Goal: Transaction & Acquisition: Purchase product/service

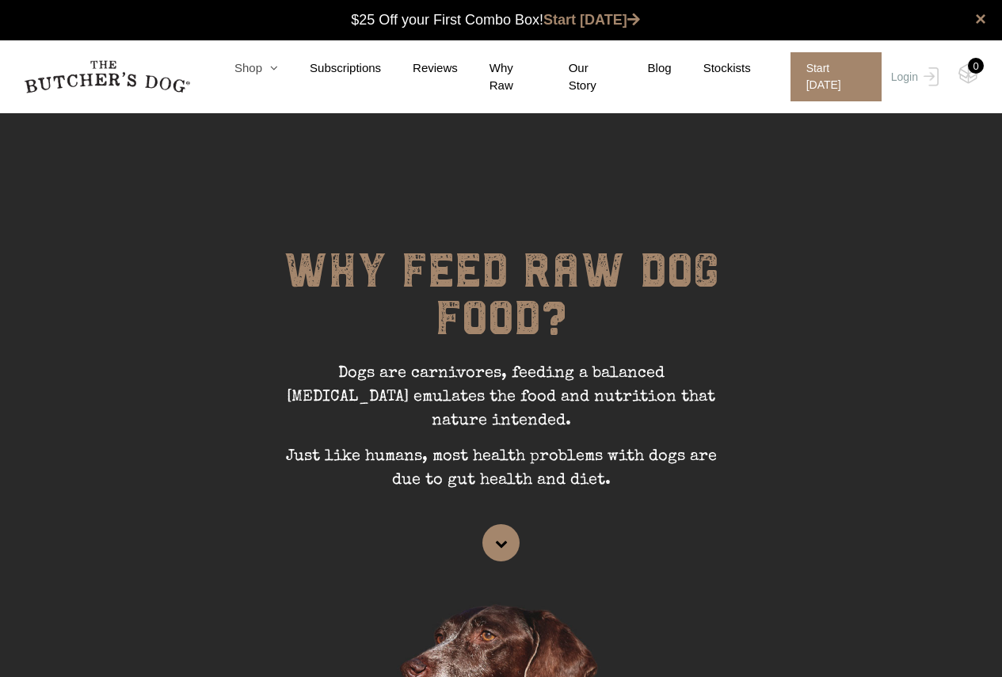
click at [276, 74] on icon at bounding box center [270, 68] width 16 height 12
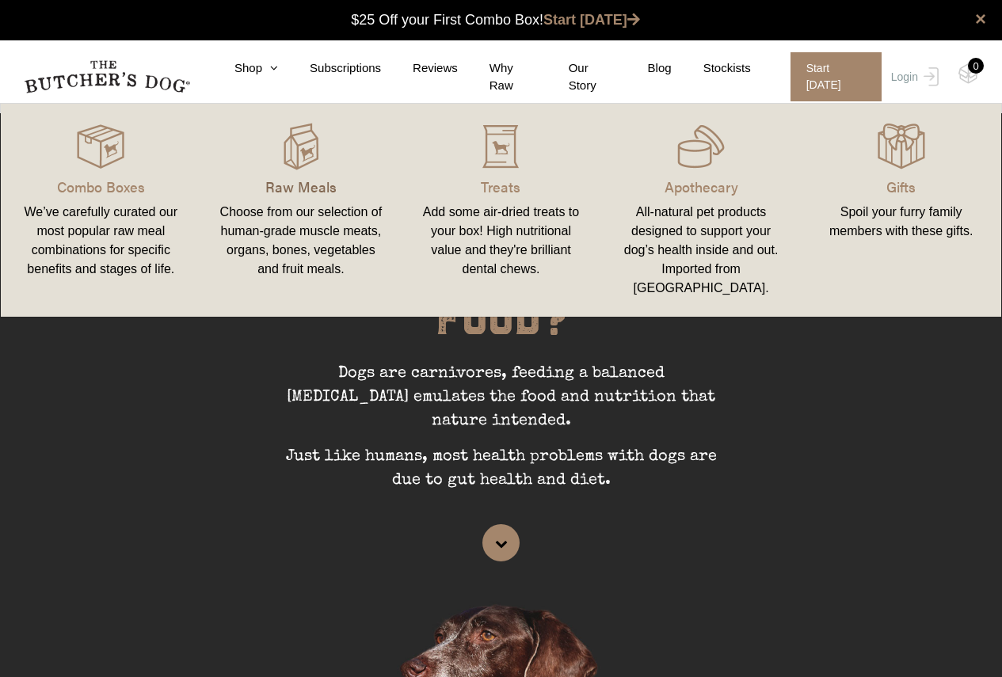
click at [302, 186] on p "Raw Meals" at bounding box center [301, 186] width 162 height 21
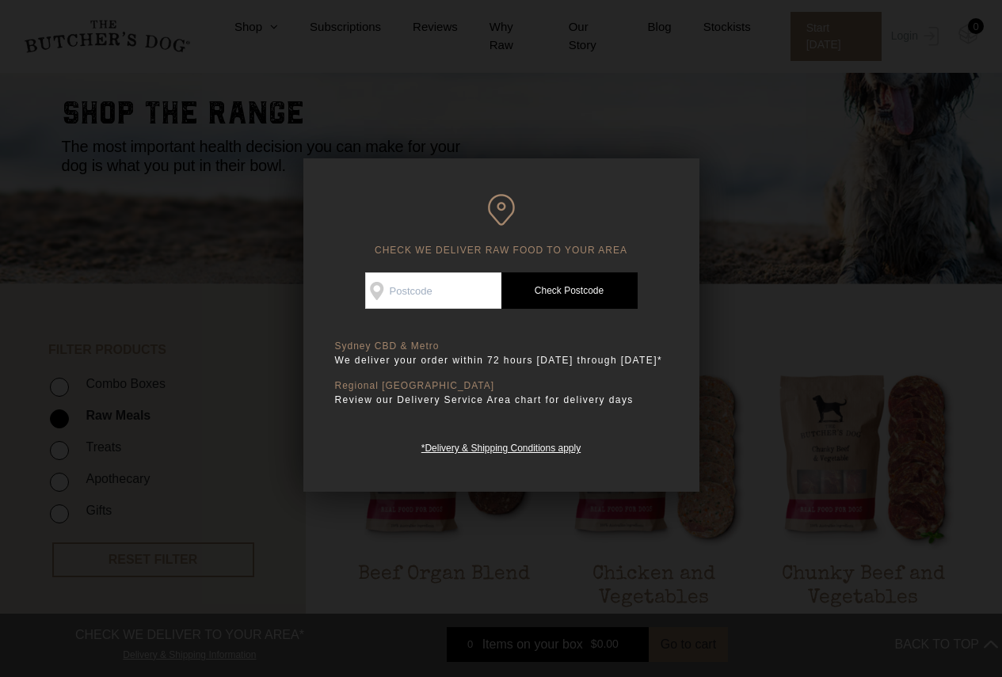
scroll to position [238, 0]
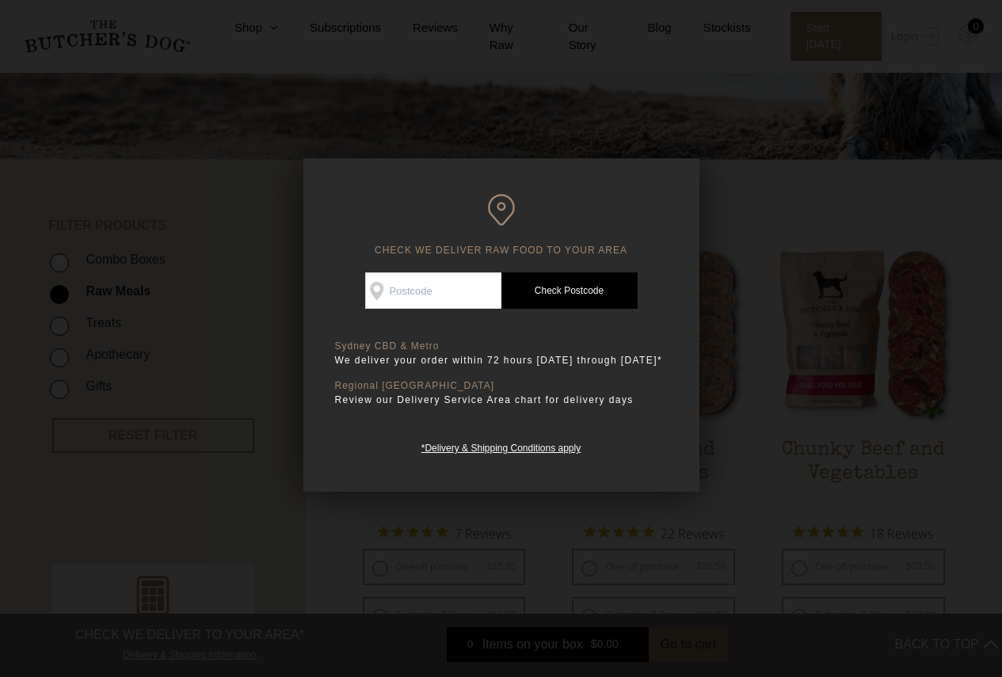
click at [630, 64] on div at bounding box center [501, 338] width 1002 height 677
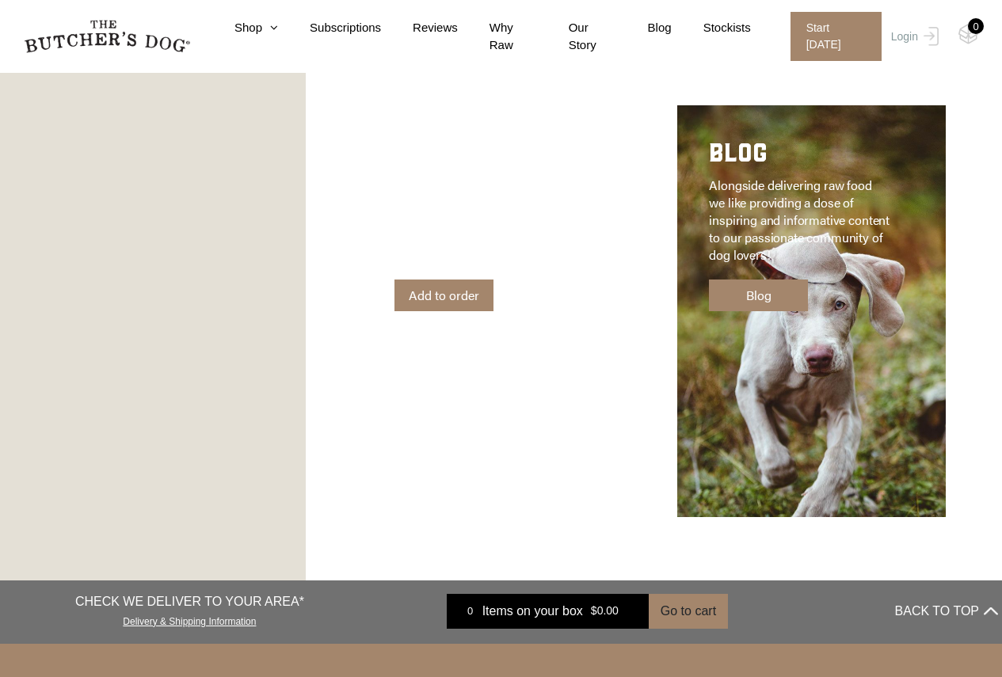
scroll to position [2059, 0]
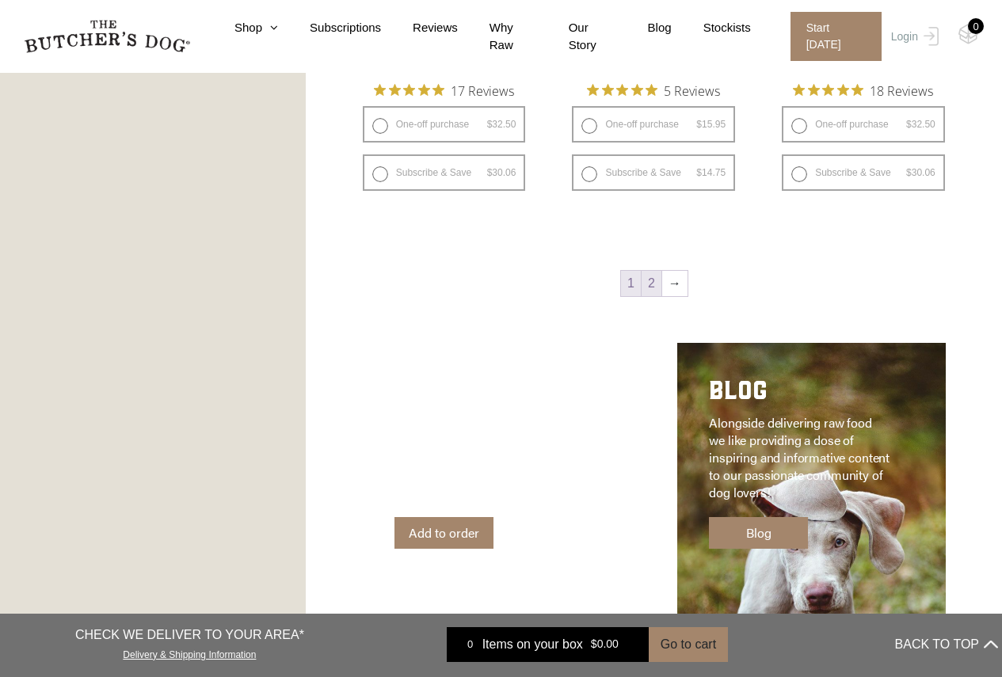
click at [646, 290] on link "2" at bounding box center [652, 283] width 20 height 25
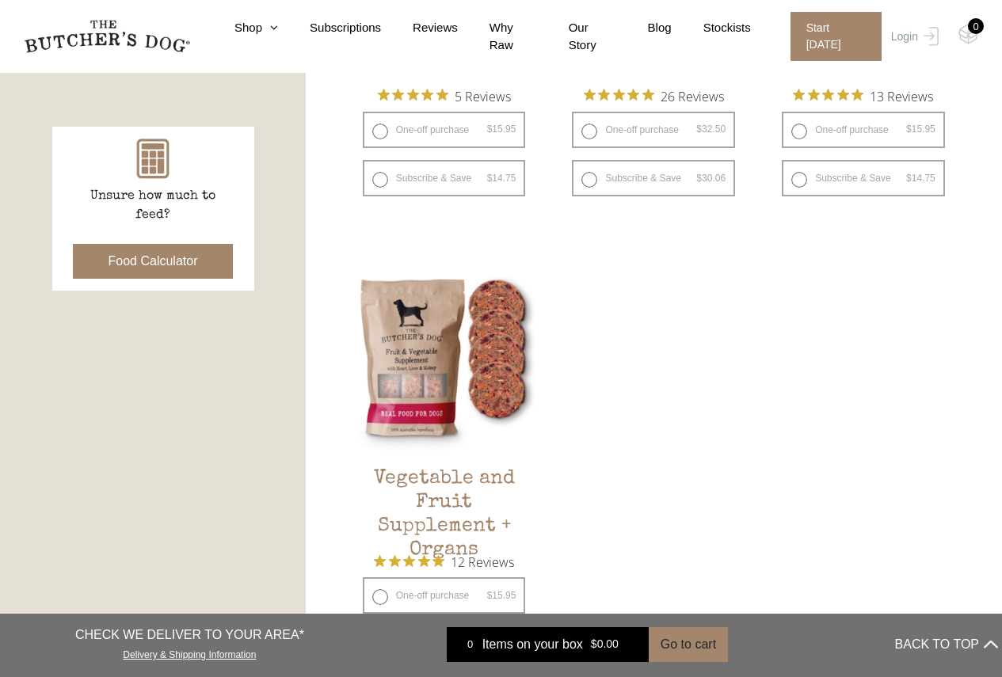
scroll to position [912, 0]
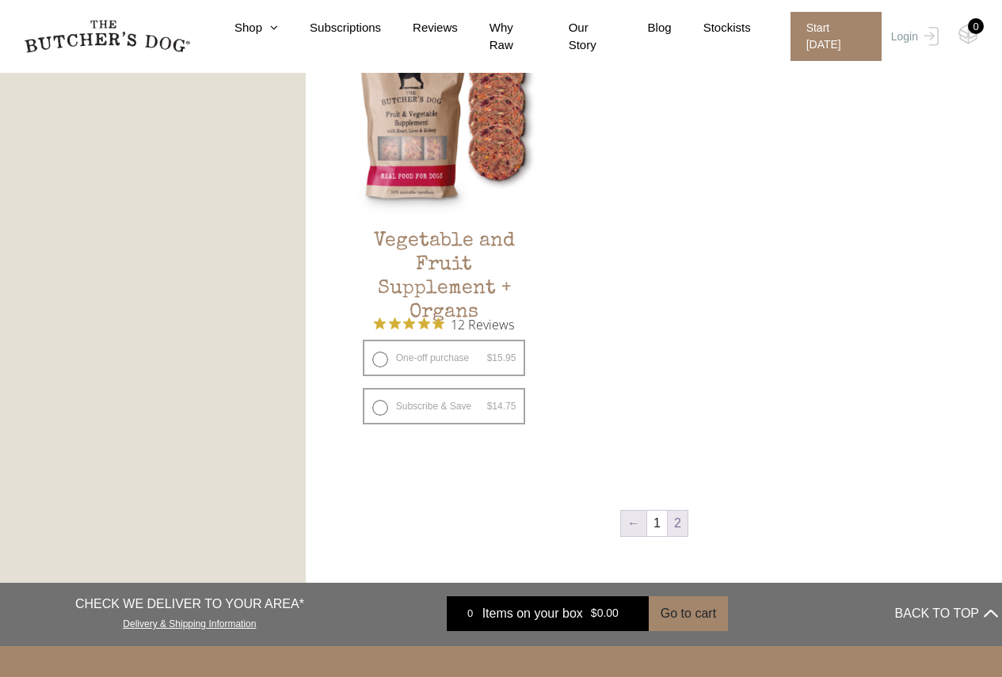
click at [645, 526] on link "←" at bounding box center [633, 523] width 25 height 25
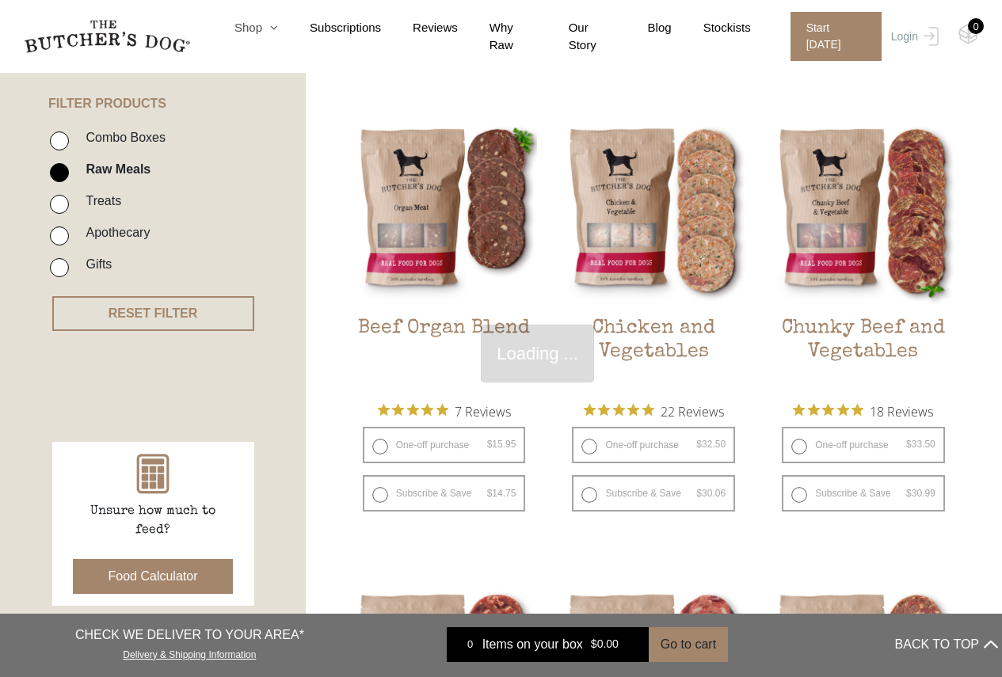
scroll to position [358, 0]
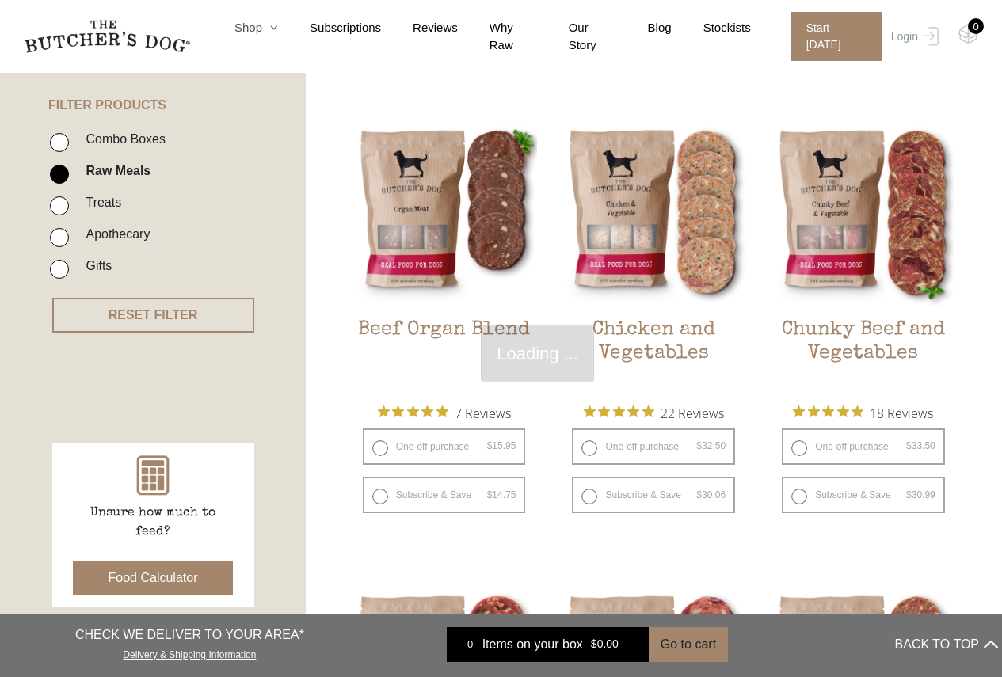
click at [278, 29] on icon at bounding box center [270, 27] width 16 height 12
